Goal: Task Accomplishment & Management: Complete application form

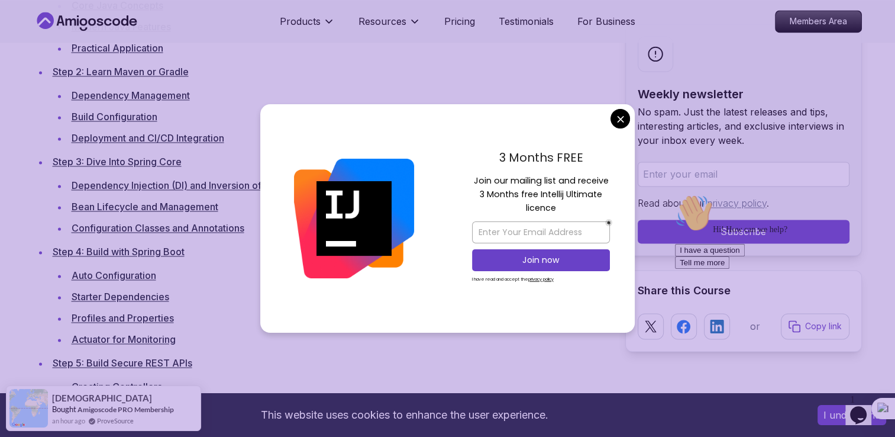
scroll to position [1828, 0]
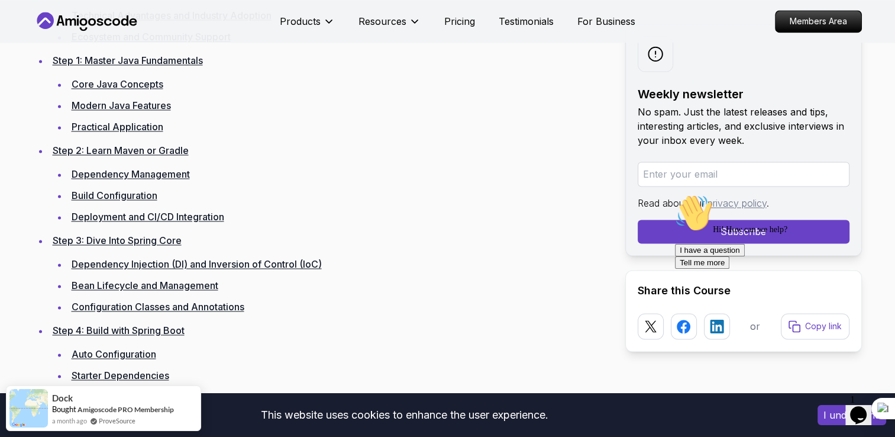
scroll to position [1731, 0]
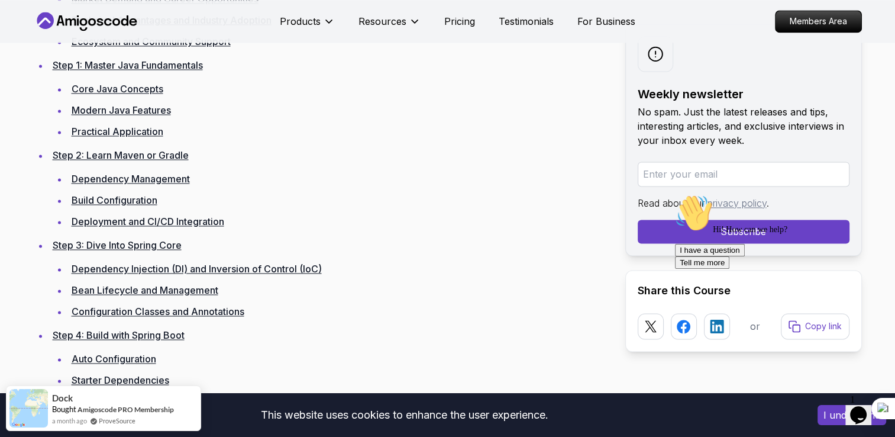
click at [144, 182] on link "Dependency Management" at bounding box center [131, 179] width 118 height 12
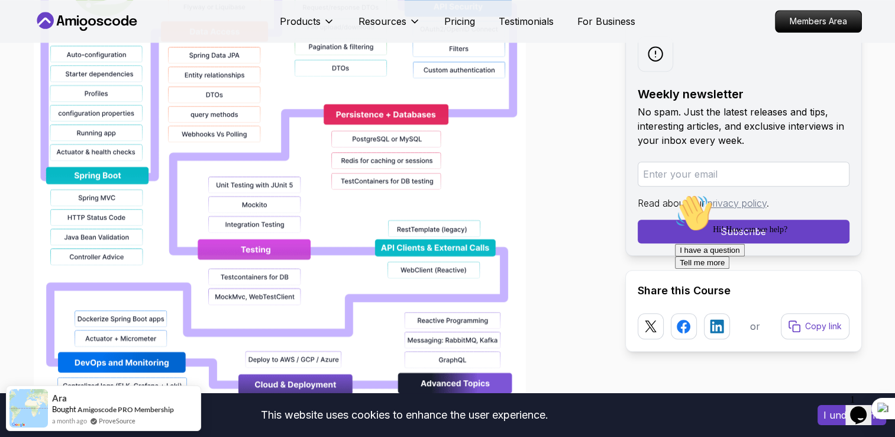
scroll to position [1195, 0]
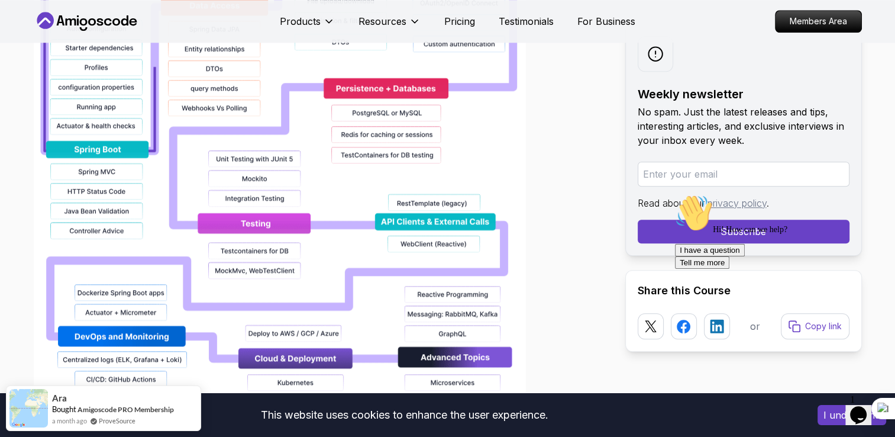
click at [464, 214] on img at bounding box center [280, 67] width 492 height 757
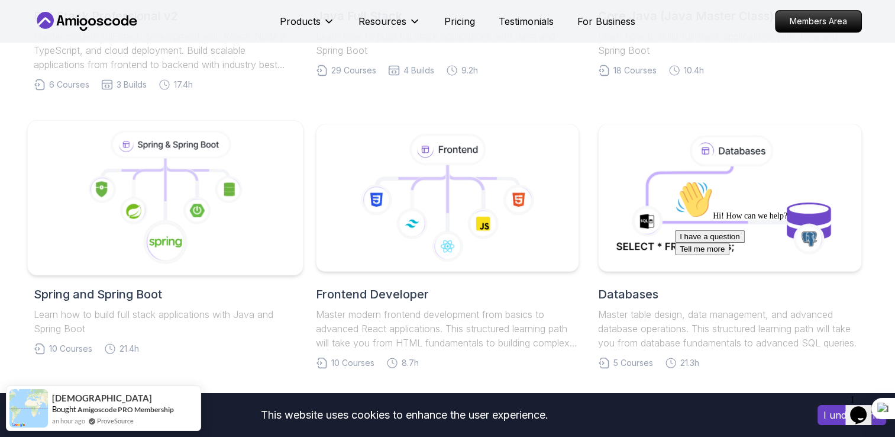
scroll to position [483, 0]
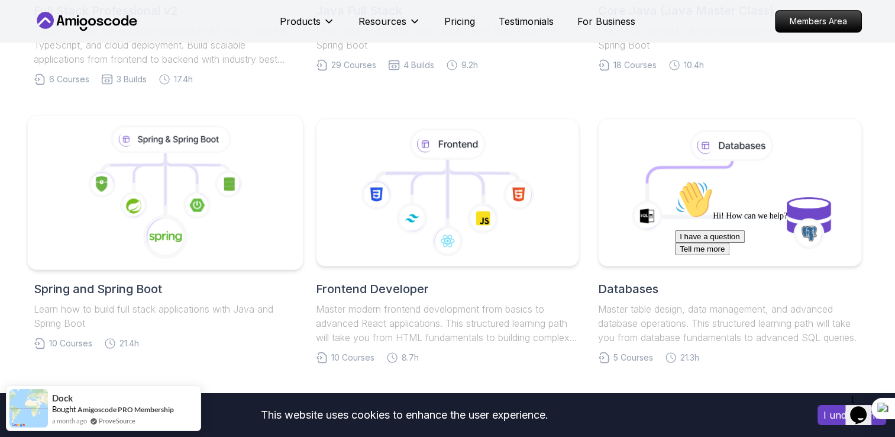
click at [103, 250] on icon at bounding box center [165, 192] width 256 height 134
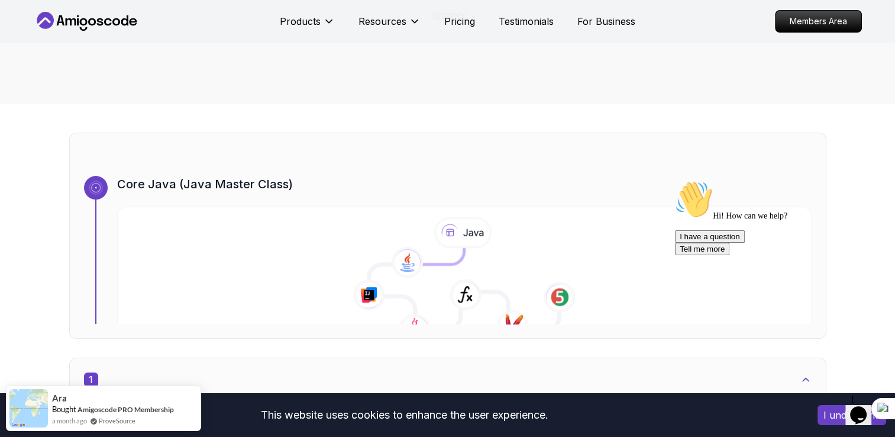
scroll to position [335, 0]
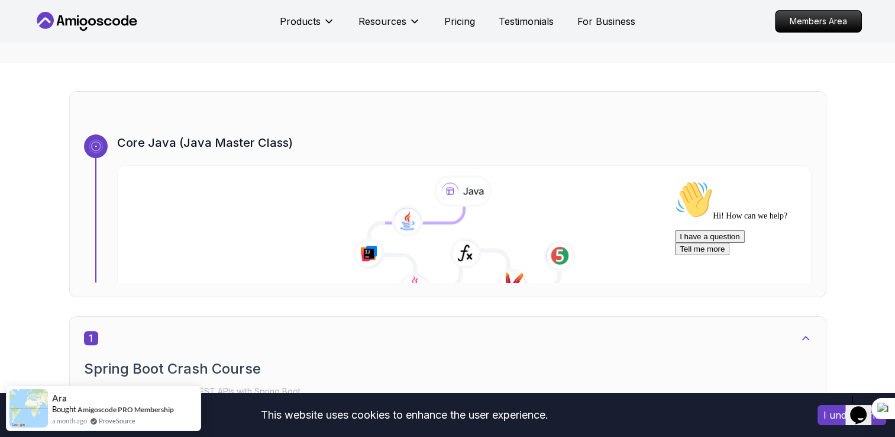
click at [188, 150] on div "Core Java (Java Master Class)" at bounding box center [464, 208] width 695 height 148
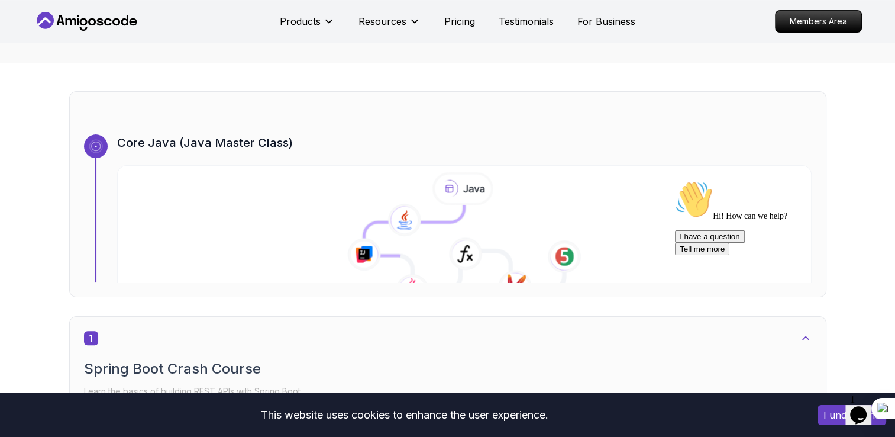
scroll to position [450, 0]
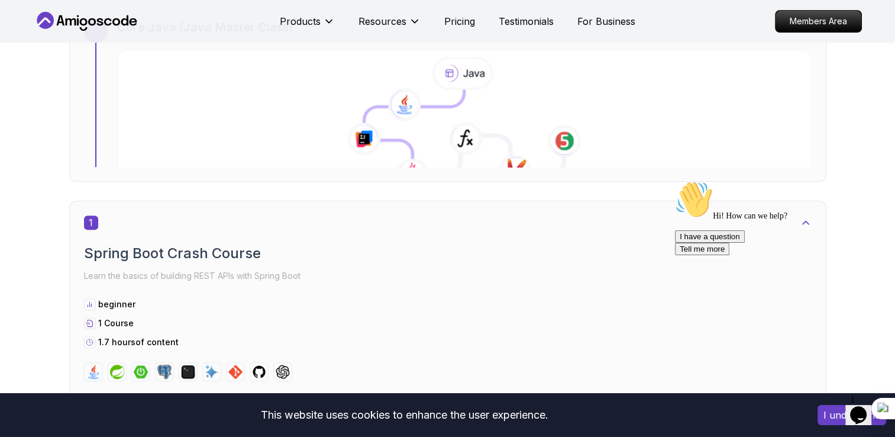
click at [374, 141] on icon at bounding box center [364, 138] width 34 height 33
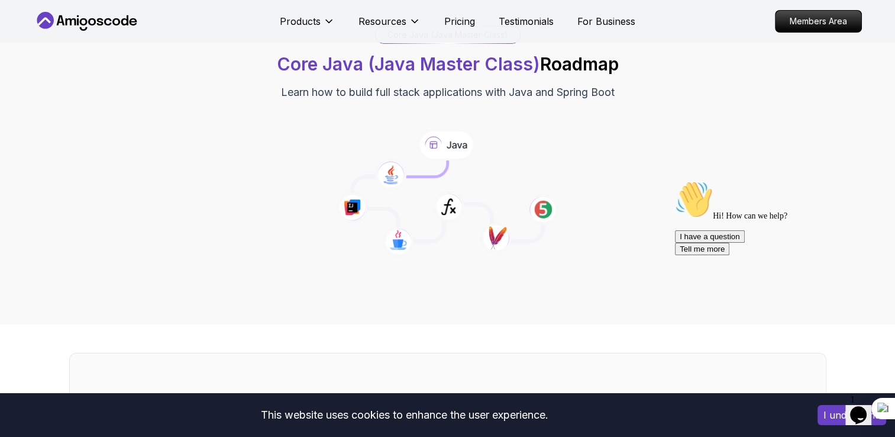
scroll to position [82, 0]
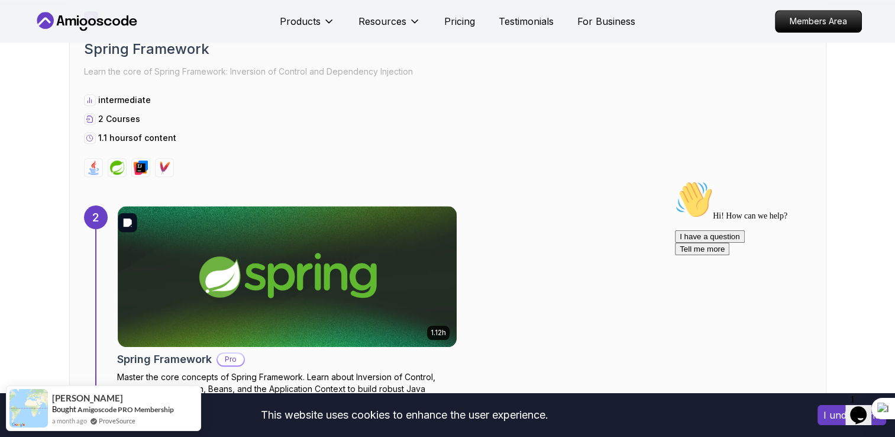
scroll to position [1084, 0]
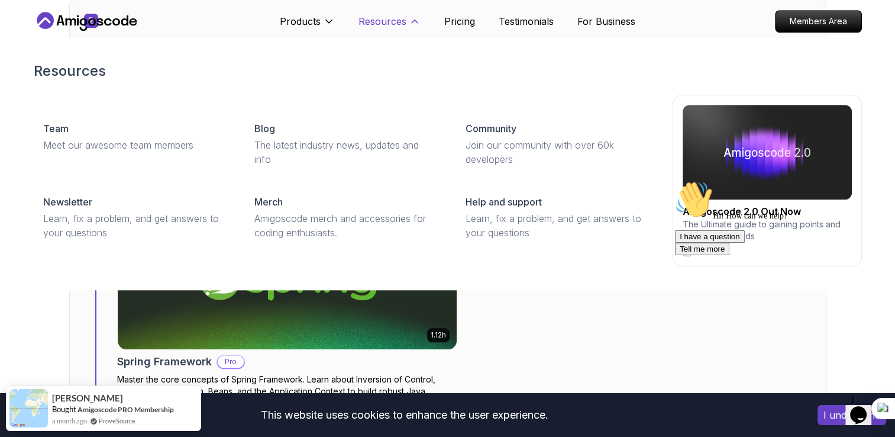
click at [404, 17] on p "Resources" at bounding box center [383, 21] width 48 height 14
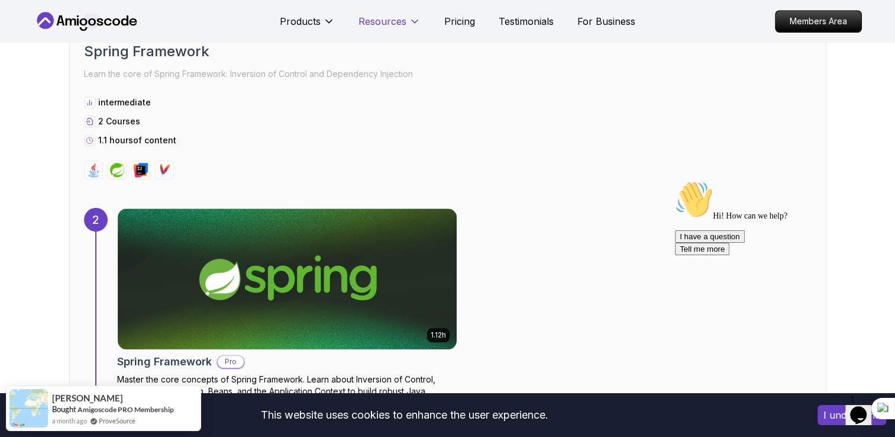
click at [404, 17] on p "Resources" at bounding box center [383, 21] width 48 height 14
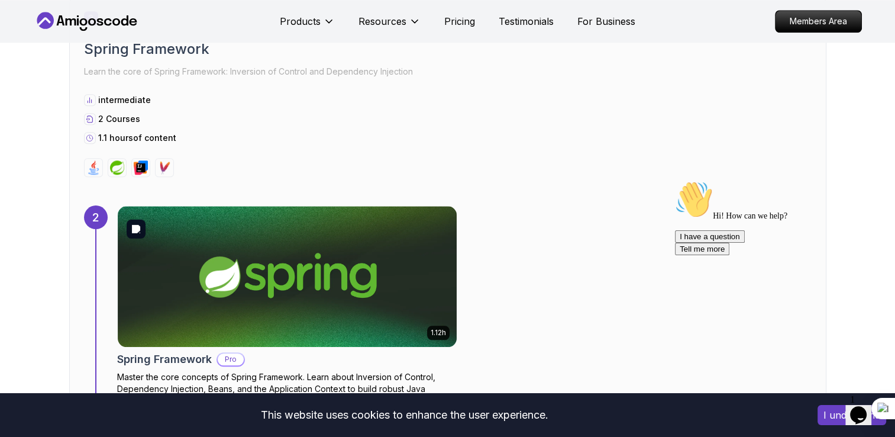
scroll to position [1086, 0]
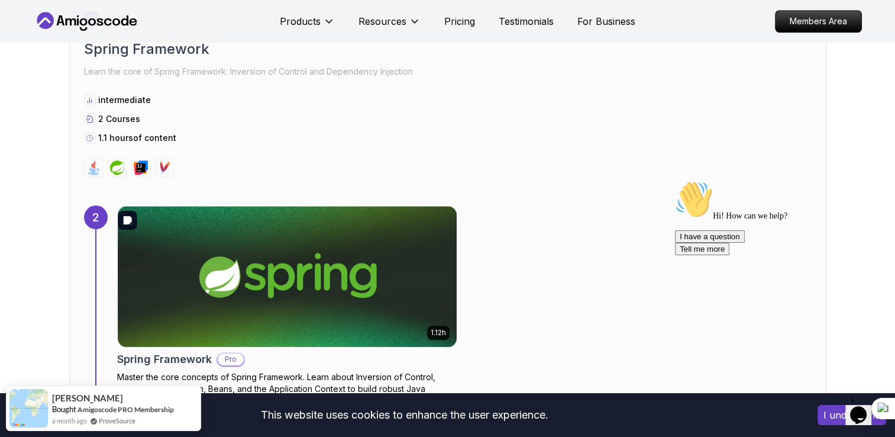
click at [393, 238] on img at bounding box center [287, 276] width 339 height 141
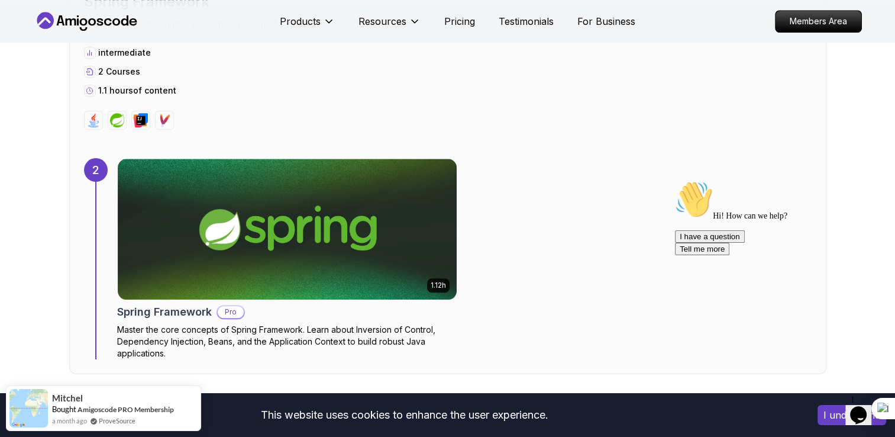
scroll to position [1140, 0]
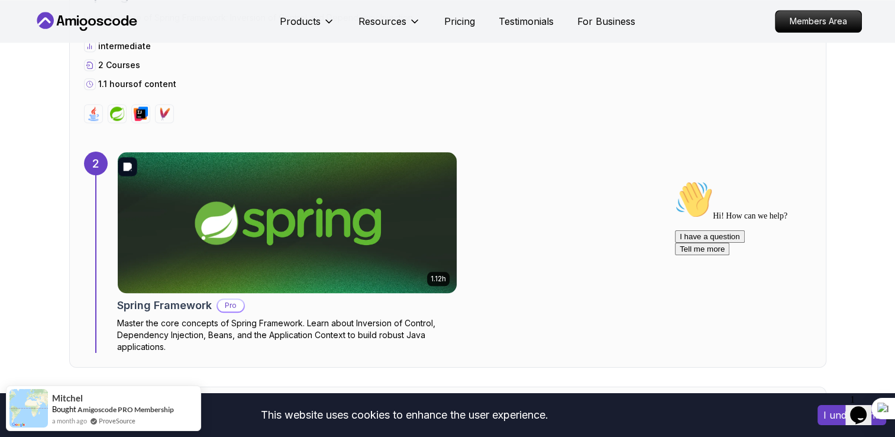
click at [367, 225] on img at bounding box center [287, 222] width 356 height 148
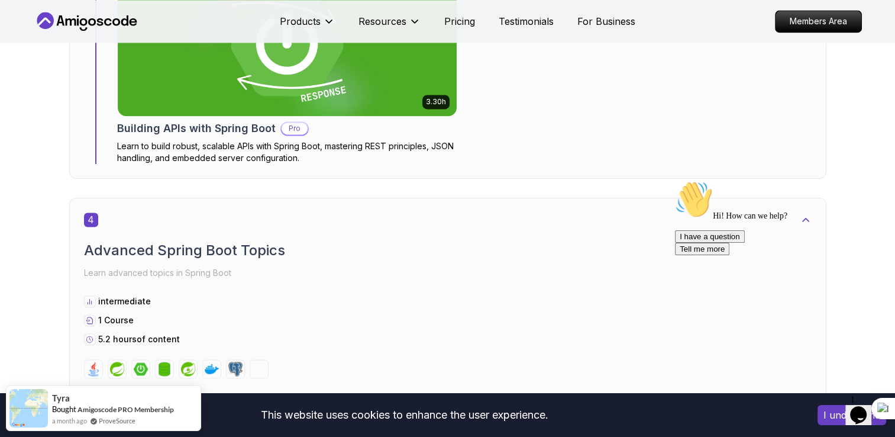
scroll to position [1760, 0]
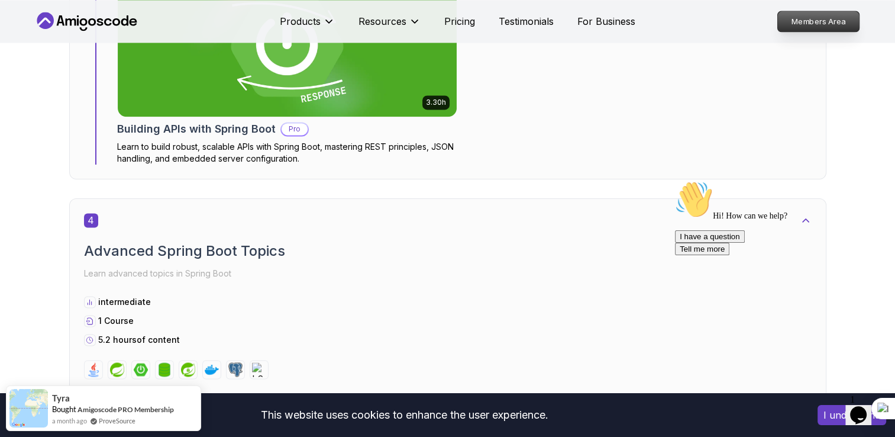
click at [804, 25] on p "Members Area" at bounding box center [818, 21] width 82 height 20
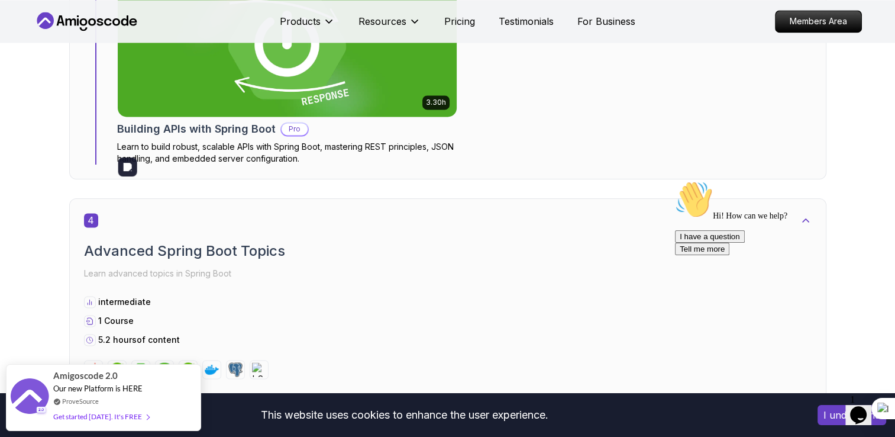
scroll to position [1693, 0]
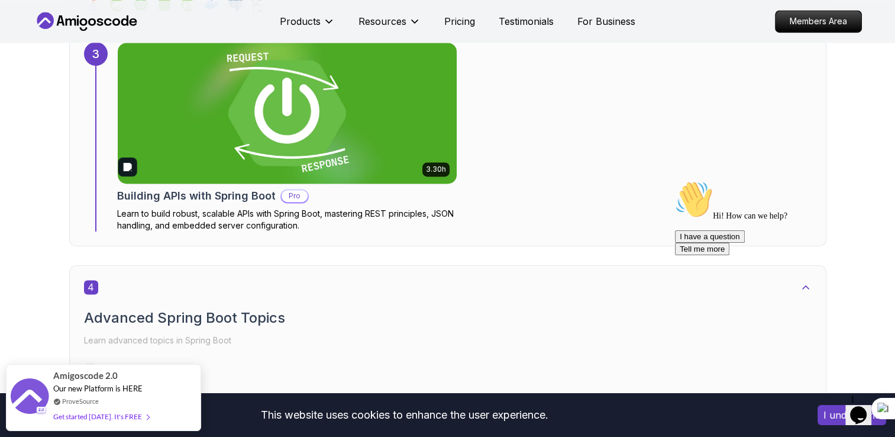
click at [250, 145] on img at bounding box center [287, 113] width 356 height 148
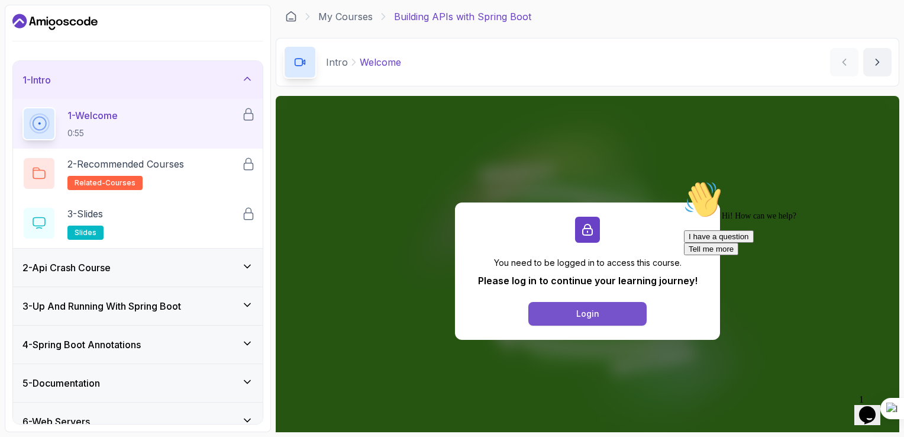
click at [603, 309] on button "Login" at bounding box center [587, 314] width 118 height 24
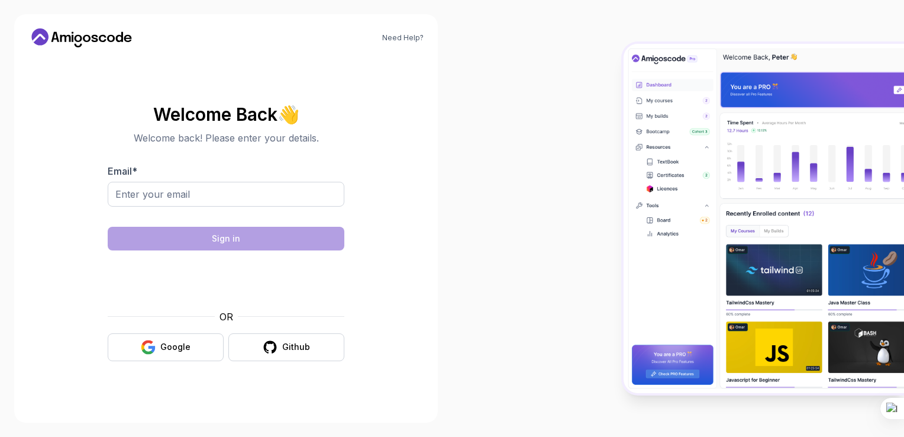
click at [173, 340] on button "Google" at bounding box center [166, 347] width 116 height 28
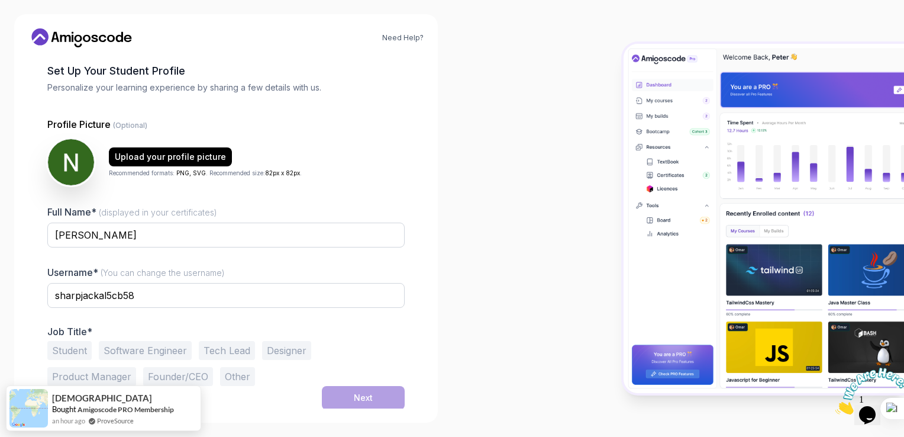
scroll to position [56, 0]
click at [76, 347] on button "Student" at bounding box center [69, 349] width 44 height 19
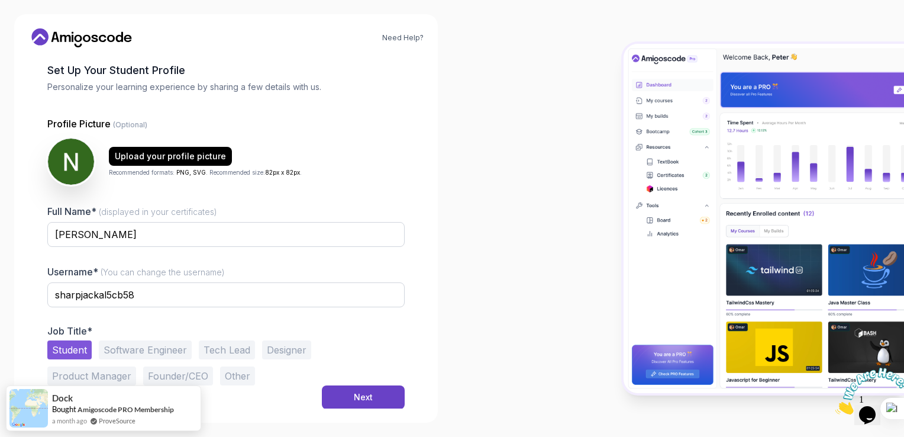
click at [121, 348] on button "Software Engineer" at bounding box center [145, 349] width 93 height 19
click at [73, 345] on button "Student" at bounding box center [69, 349] width 44 height 19
click at [177, 296] on input "sharpjackal5cb58" at bounding box center [225, 294] width 357 height 25
type input "lateglue"
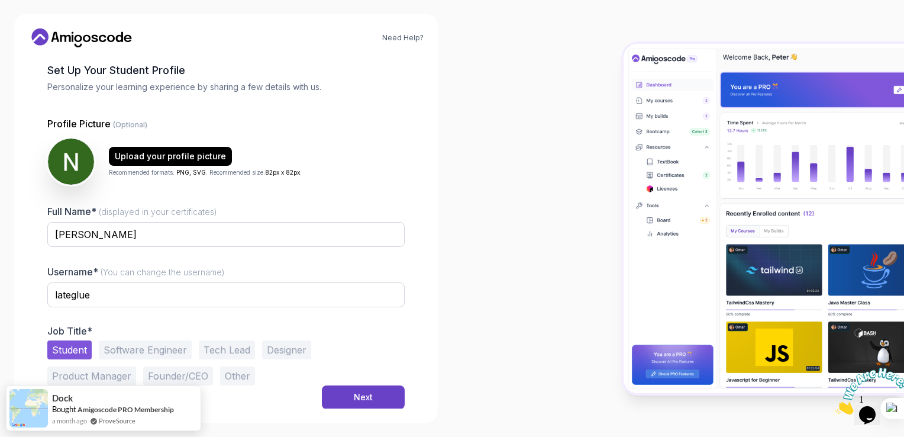
click at [11, 313] on div "Need Help? 1 Set Up Your Profile 1 Set Up Your Profile 2 Let's Get to Know You …" at bounding box center [226, 218] width 452 height 437
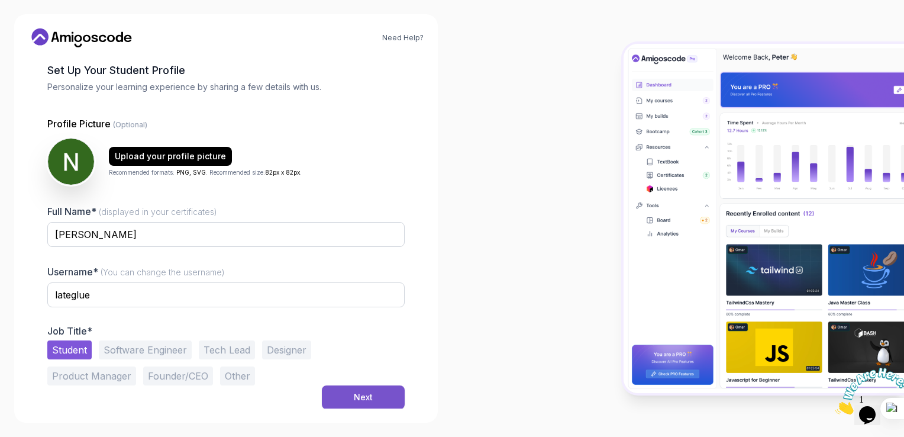
click at [350, 387] on button "Next" at bounding box center [363, 397] width 83 height 24
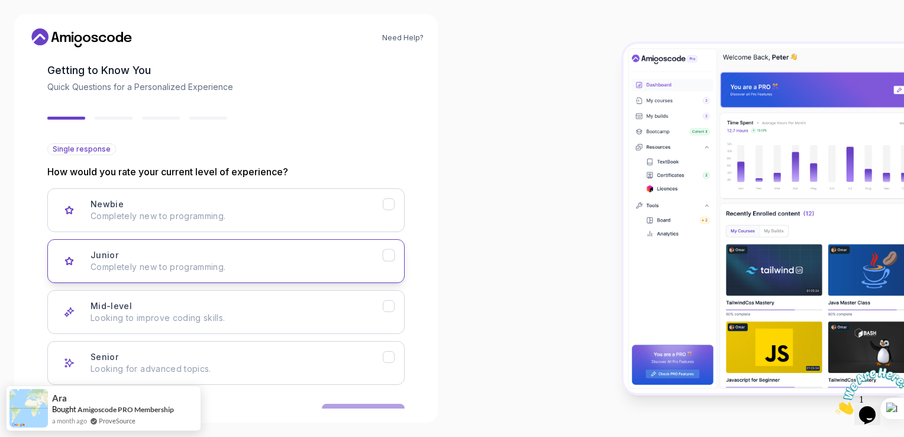
scroll to position [92, 0]
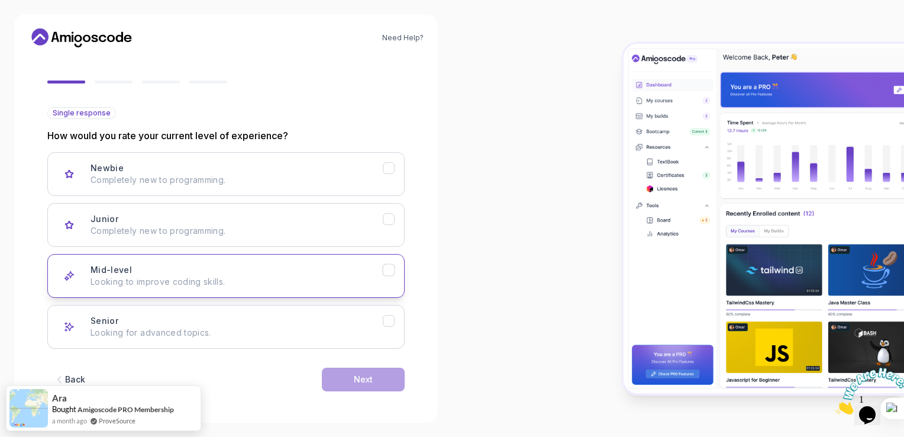
click at [317, 254] on button "Mid-level Looking to improve coding skills." at bounding box center [225, 276] width 357 height 44
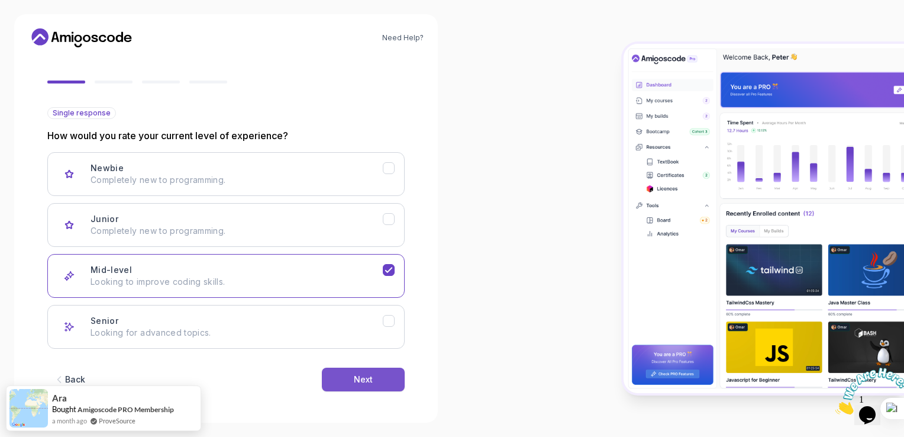
click at [344, 387] on button "Next" at bounding box center [363, 379] width 83 height 24
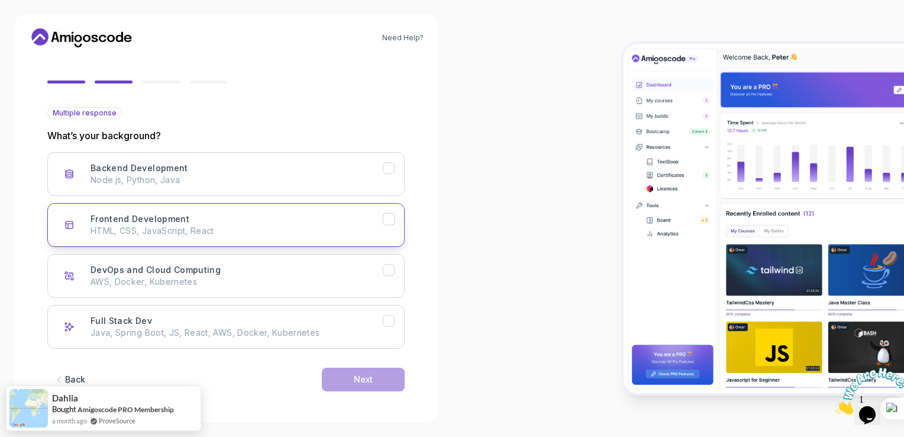
click at [311, 222] on div "Frontend Development HTML, CSS, JavaScript, React" at bounding box center [237, 225] width 292 height 24
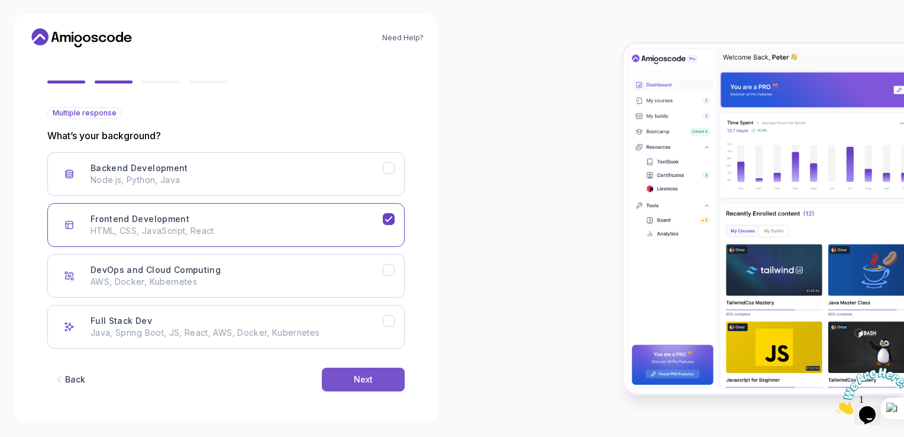
click at [369, 367] on button "Next" at bounding box center [363, 379] width 83 height 24
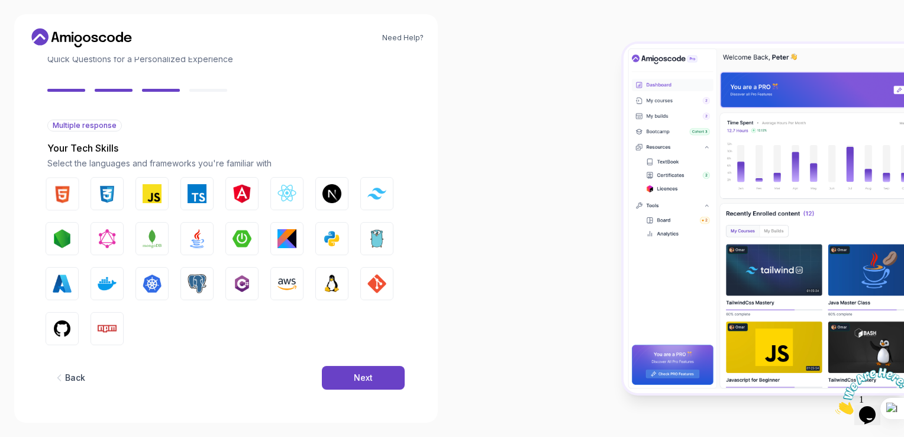
scroll to position [79, 0]
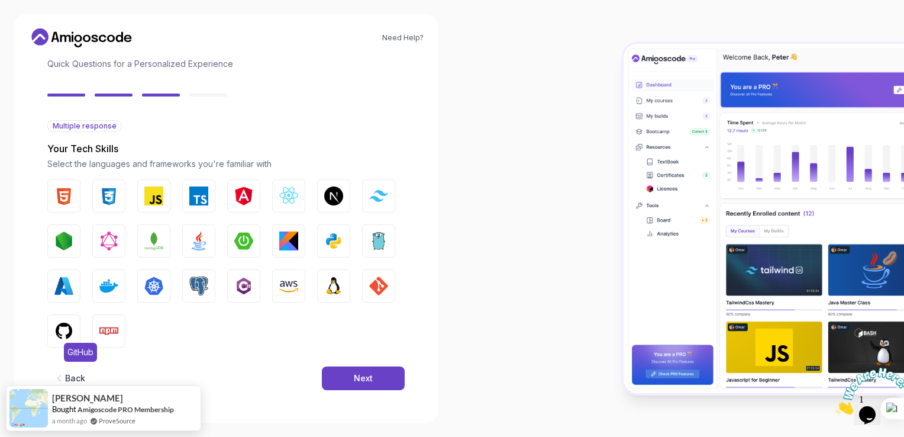
click at [66, 324] on img "button" at bounding box center [63, 330] width 19 height 19
click at [73, 201] on img "button" at bounding box center [63, 195] width 19 height 19
click at [101, 200] on img "button" at bounding box center [108, 195] width 19 height 19
click at [196, 242] on img "button" at bounding box center [198, 240] width 19 height 19
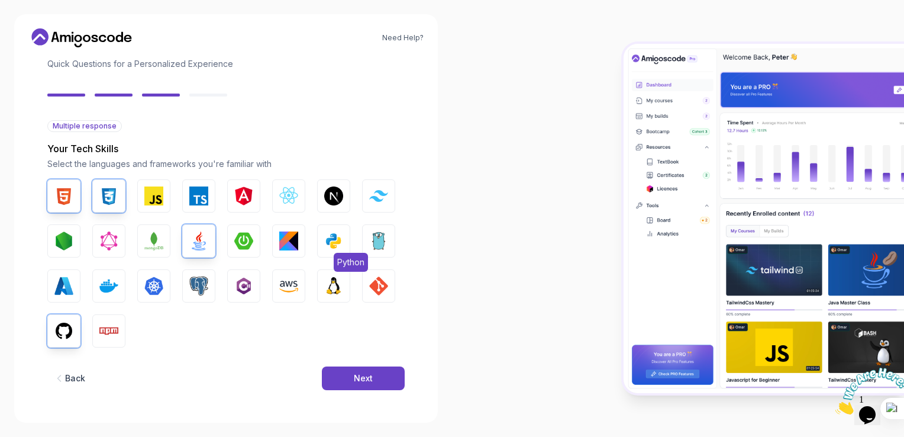
click at [336, 247] on img "button" at bounding box center [333, 240] width 19 height 19
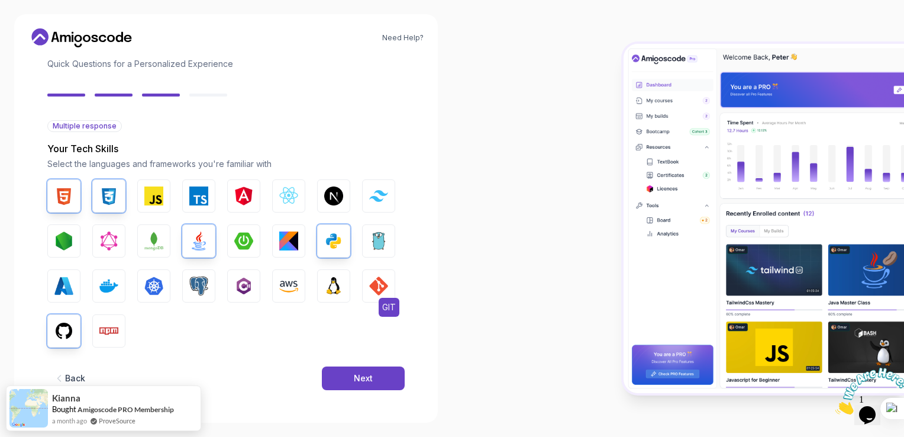
click at [371, 288] on img "button" at bounding box center [378, 285] width 19 height 19
click at [357, 378] on div "Next" at bounding box center [363, 378] width 19 height 12
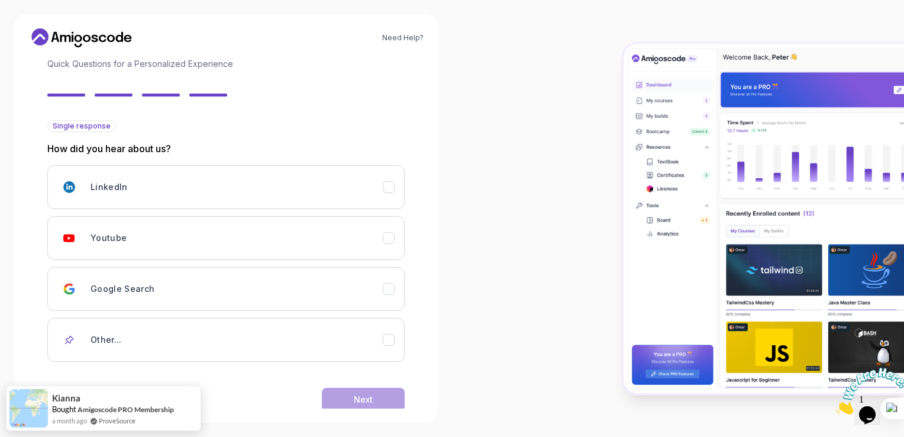
scroll to position [99, 0]
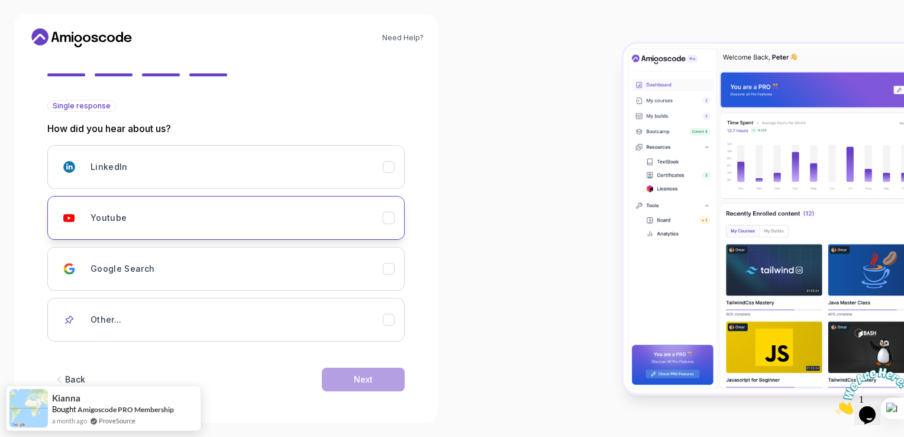
click at [318, 197] on button "Youtube" at bounding box center [225, 218] width 357 height 44
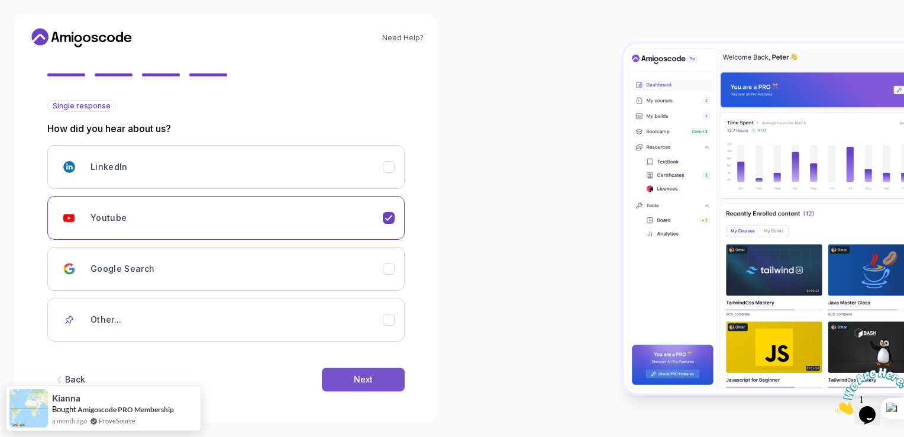
click at [371, 371] on button "Next" at bounding box center [363, 379] width 83 height 24
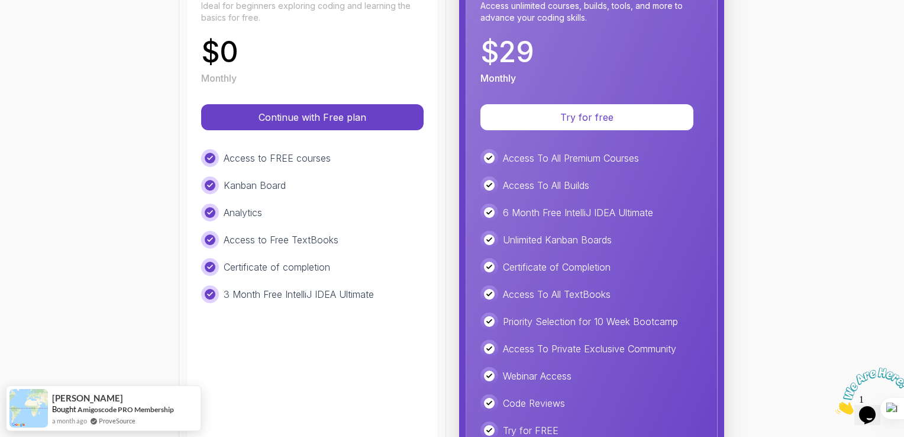
scroll to position [227, 0]
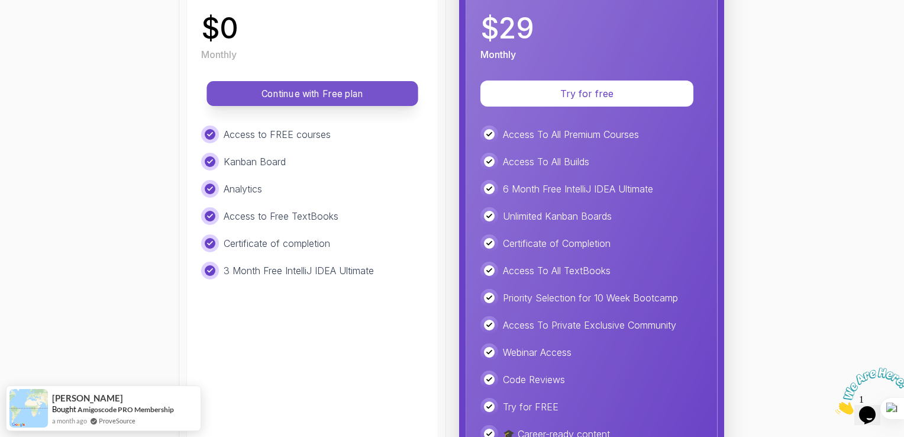
click at [354, 98] on p "Continue with Free plan" at bounding box center [312, 94] width 185 height 14
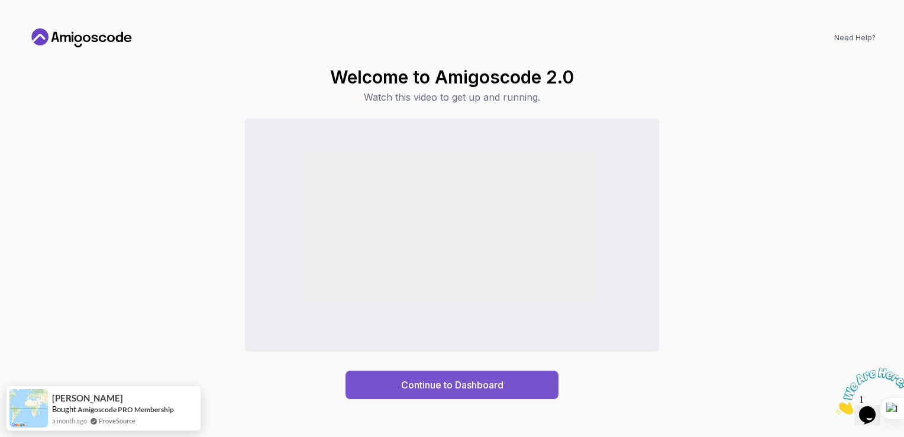
click at [476, 385] on div "Continue to Dashboard" at bounding box center [452, 384] width 102 height 14
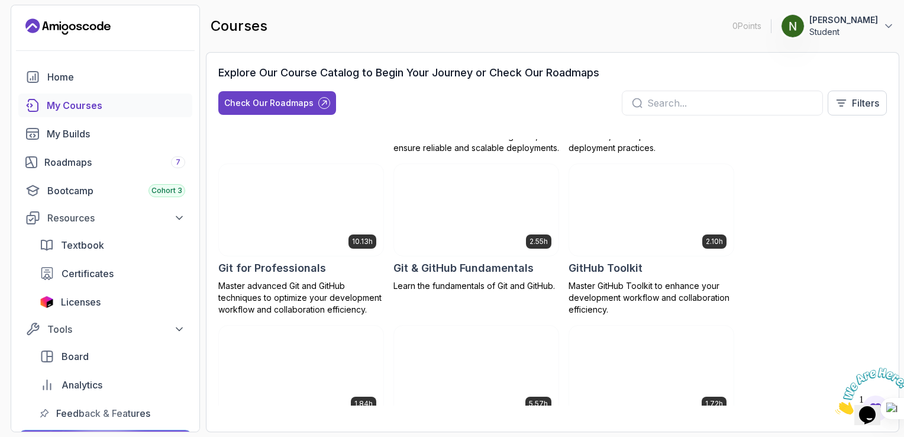
scroll to position [485, 0]
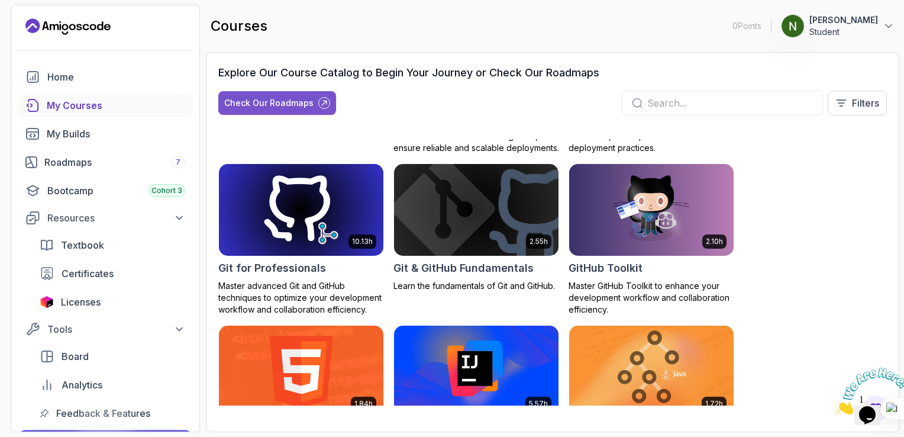
click at [319, 110] on button "Check Our Roadmaps" at bounding box center [277, 103] width 118 height 24
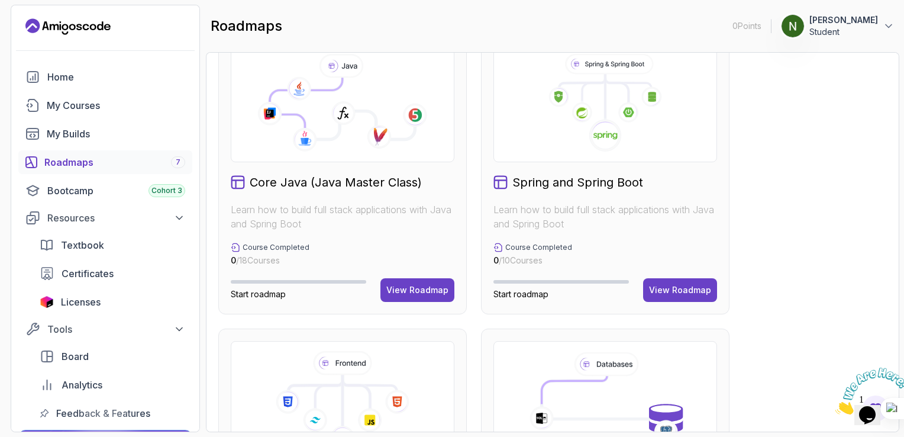
scroll to position [312, 0]
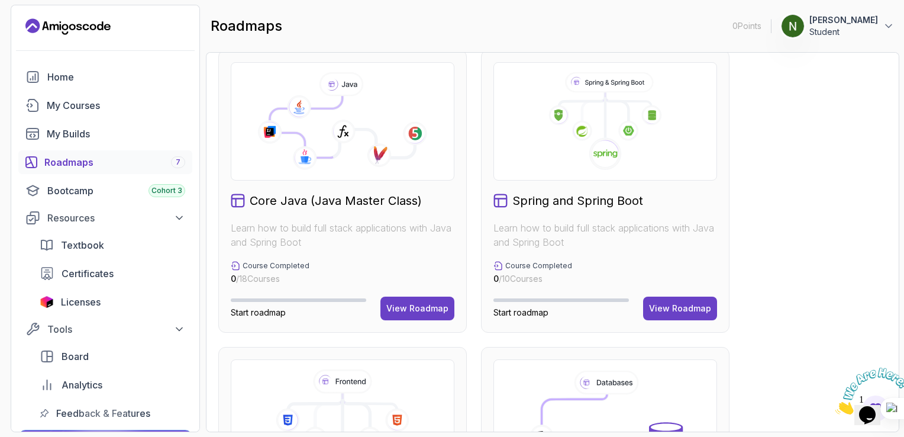
click at [651, 218] on div "Spring and Spring Boot Learn how to build full stack applications with Java and…" at bounding box center [605, 191] width 248 height 283
click at [672, 305] on div "View Roadmap" at bounding box center [680, 308] width 62 height 12
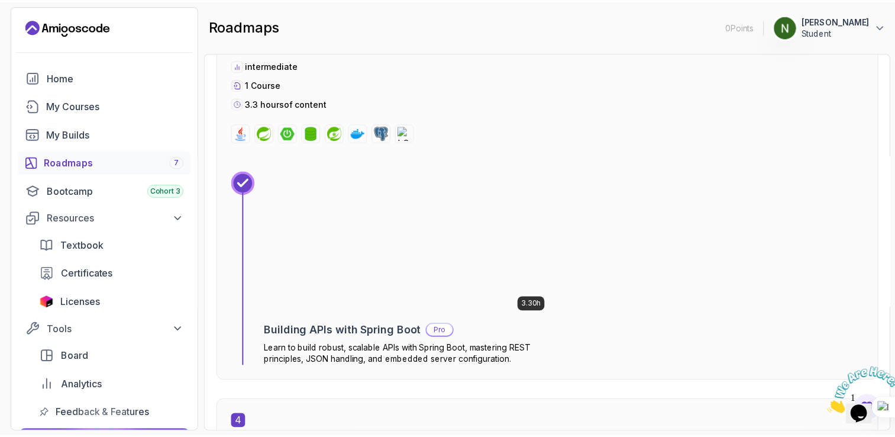
scroll to position [1415, 0]
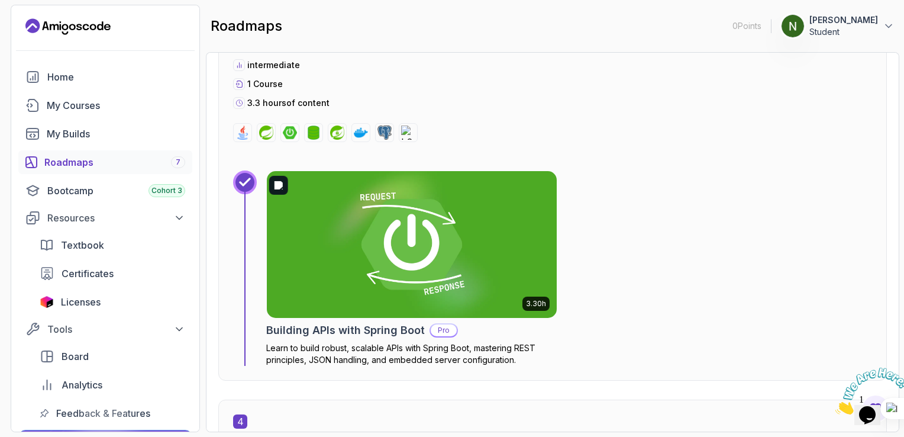
click at [393, 261] on img at bounding box center [412, 244] width 305 height 154
